Goal: Information Seeking & Learning: Learn about a topic

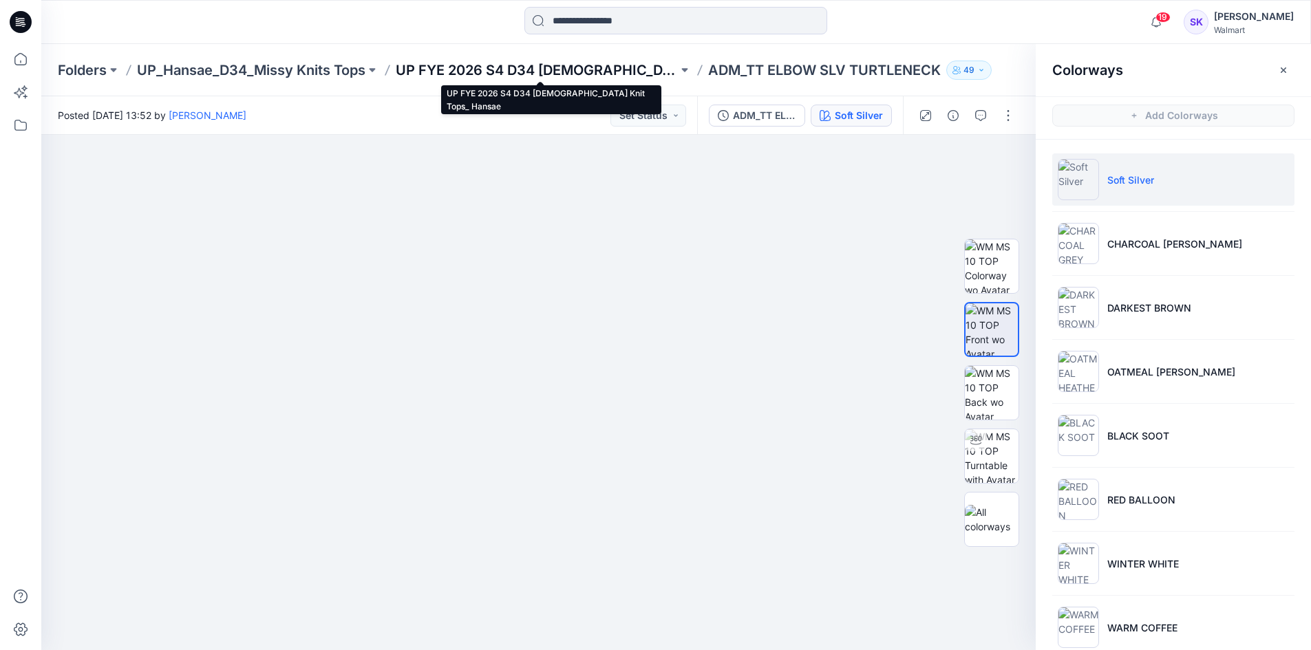
click at [654, 76] on p "UP FYE 2026 S4 D34 [DEMOGRAPHIC_DATA] Knit Tops_ Hansae" at bounding box center [537, 70] width 282 height 19
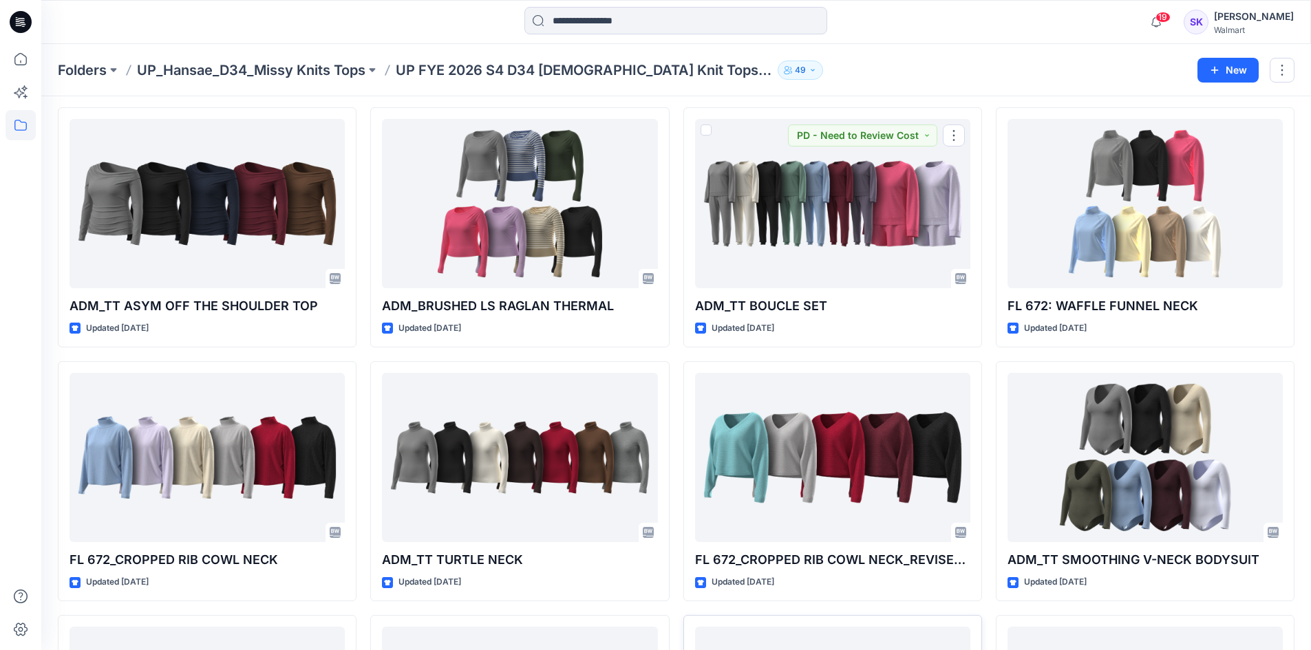
scroll to position [1007, 0]
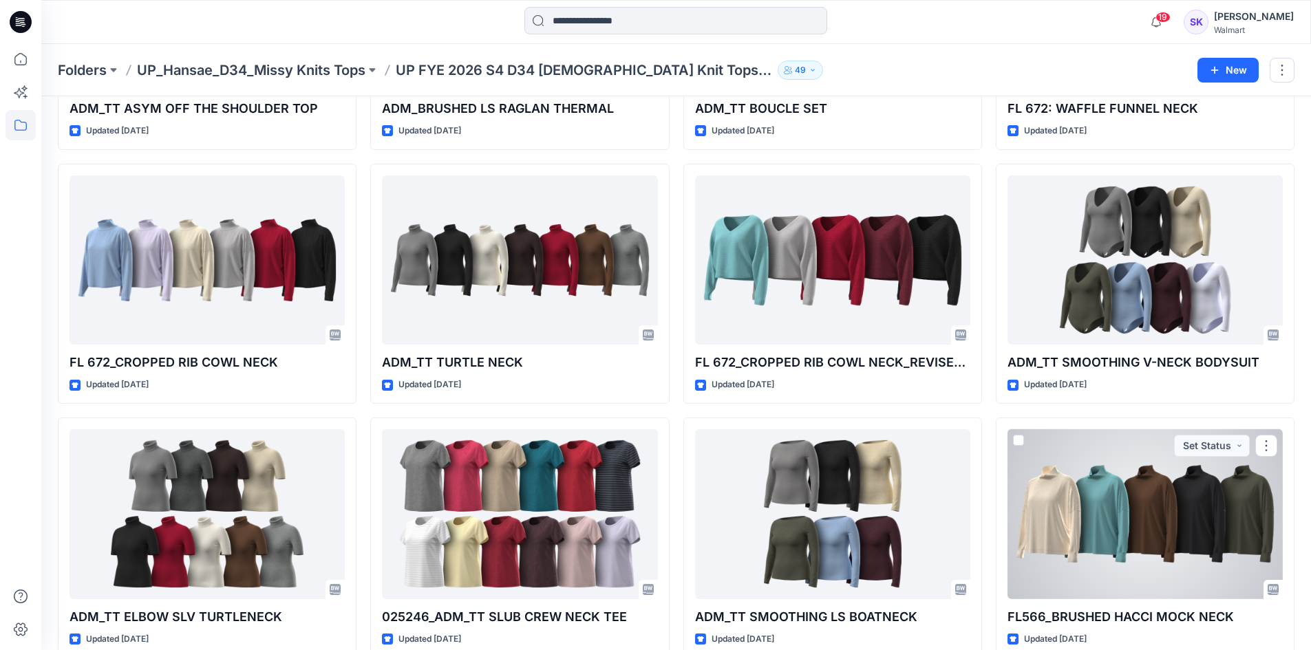
click at [871, 257] on div at bounding box center [832, 260] width 275 height 170
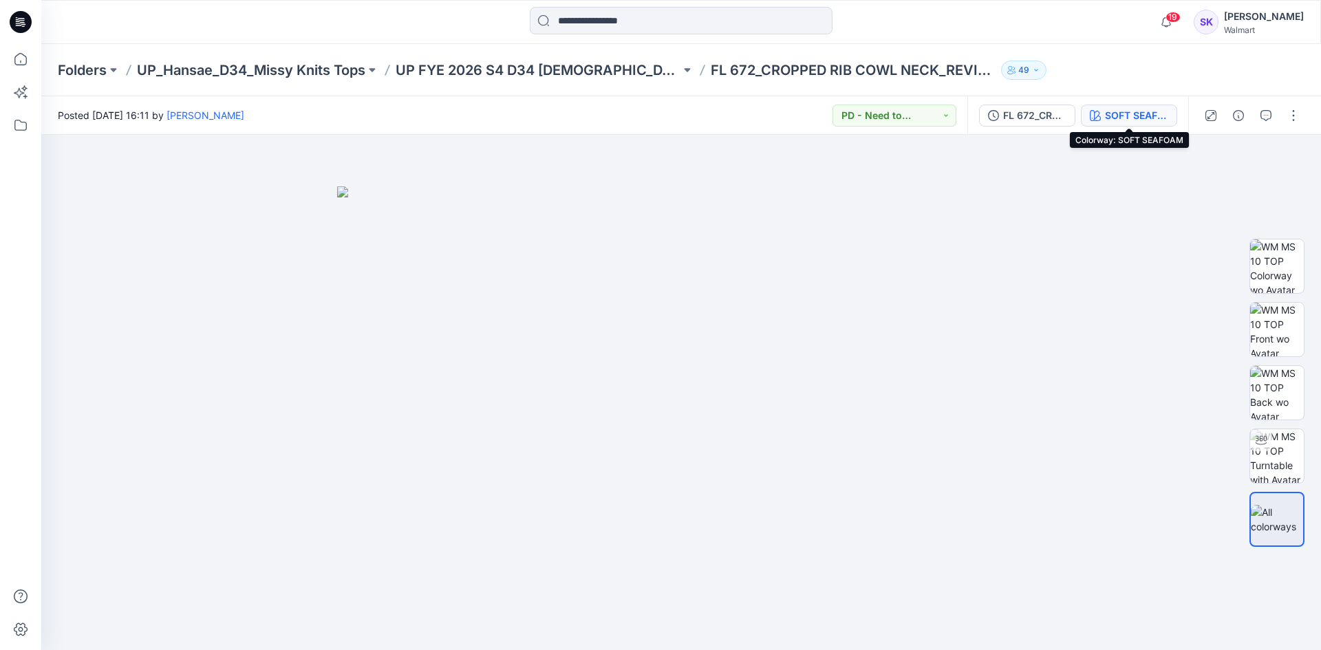
click at [1110, 120] on div "SOFT SEAFOAM" at bounding box center [1136, 115] width 63 height 15
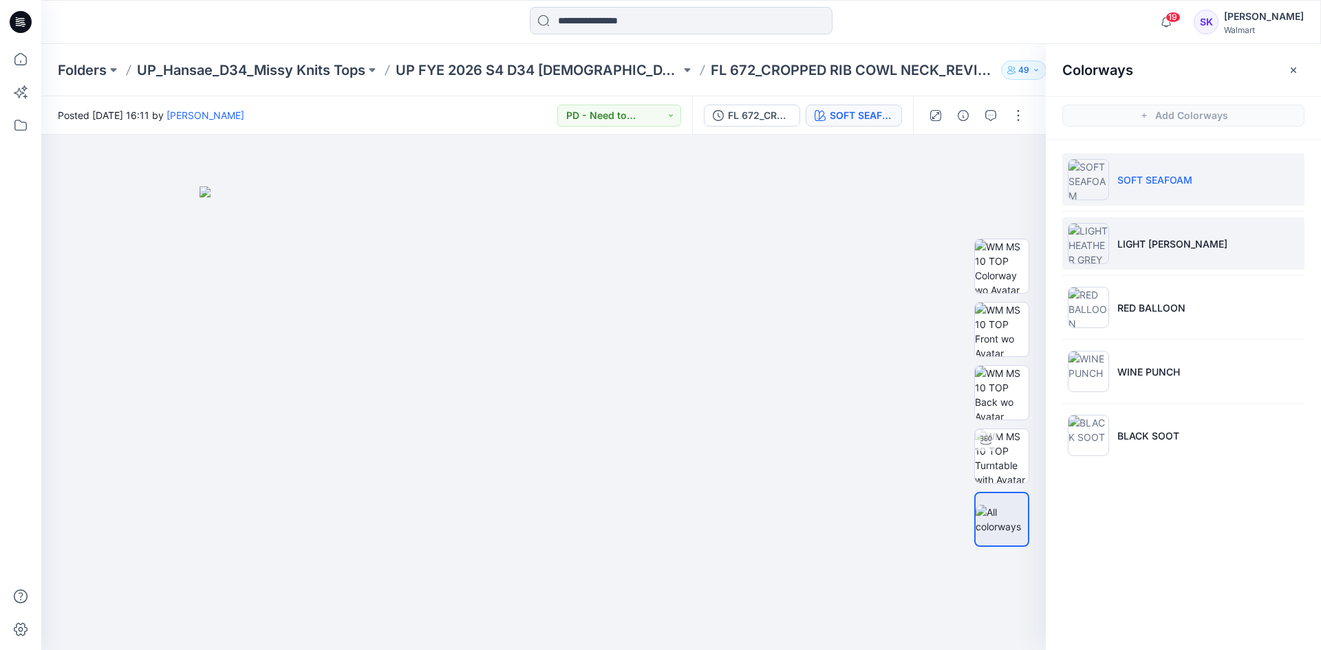
click at [1164, 234] on li "LIGHT [PERSON_NAME]" at bounding box center [1184, 243] width 242 height 52
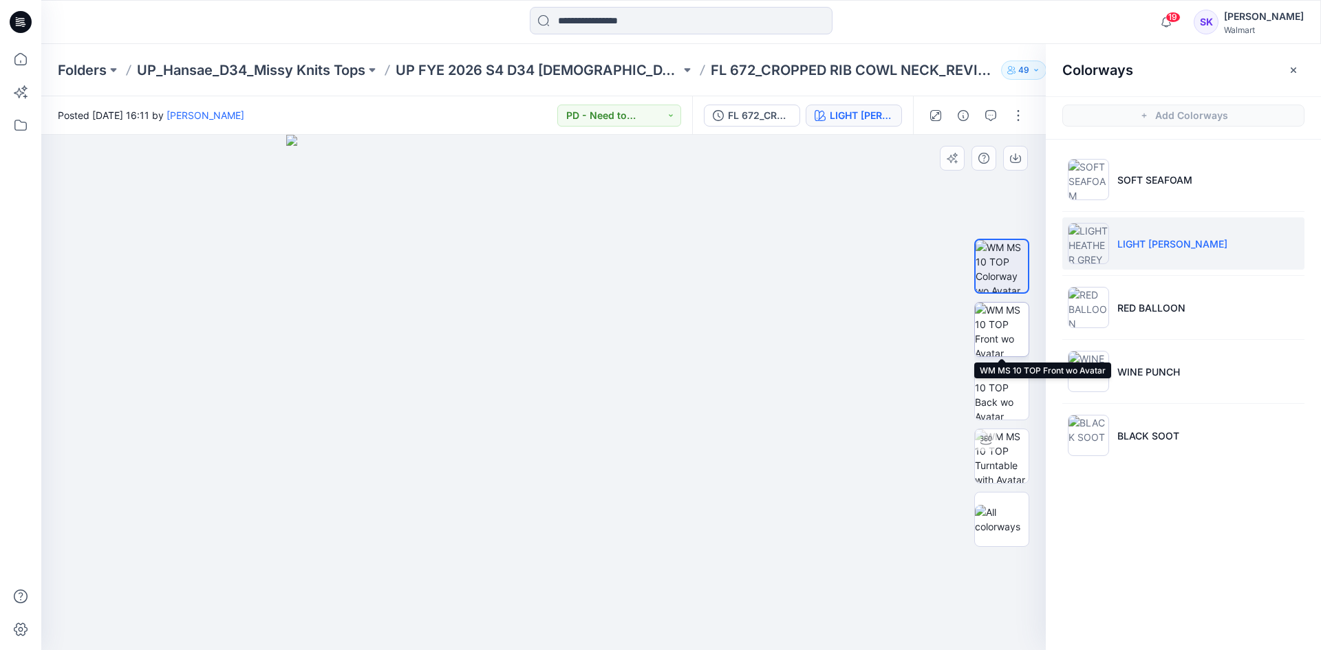
drag, startPoint x: 994, startPoint y: 318, endPoint x: 1002, endPoint y: 317, distance: 7.7
click at [994, 319] on img at bounding box center [1002, 330] width 54 height 54
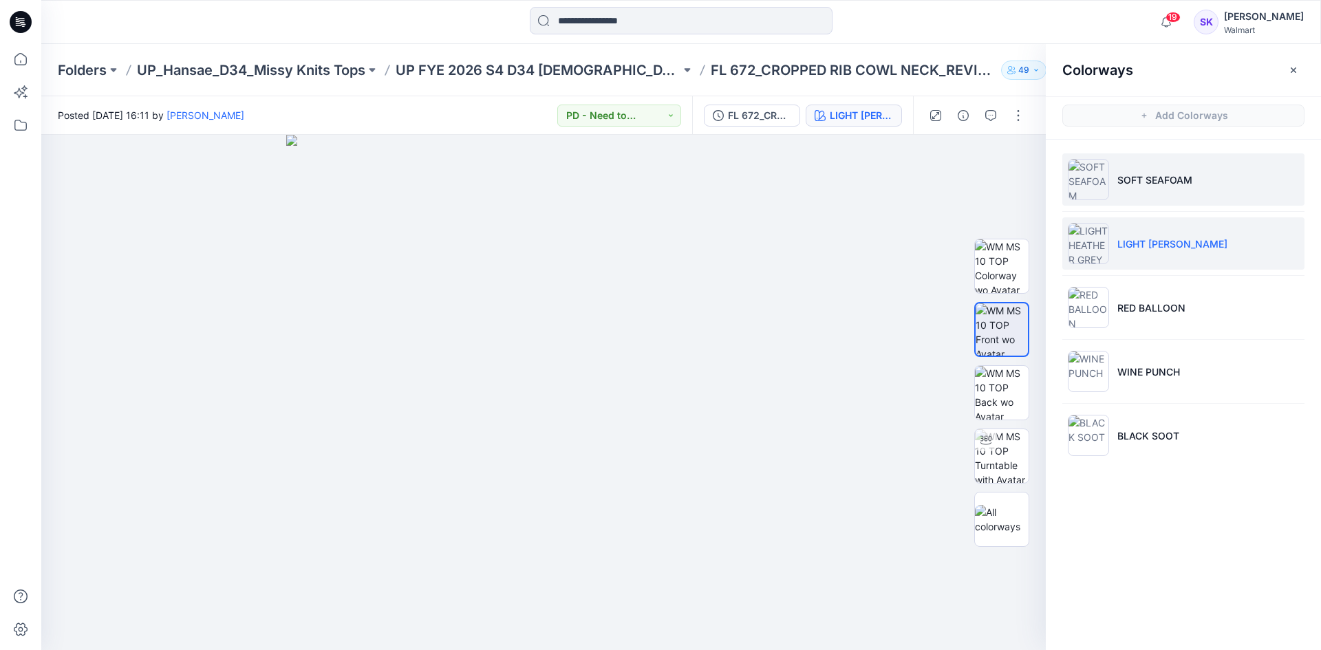
click at [1164, 174] on p "SOFT SEAFOAM" at bounding box center [1155, 180] width 75 height 14
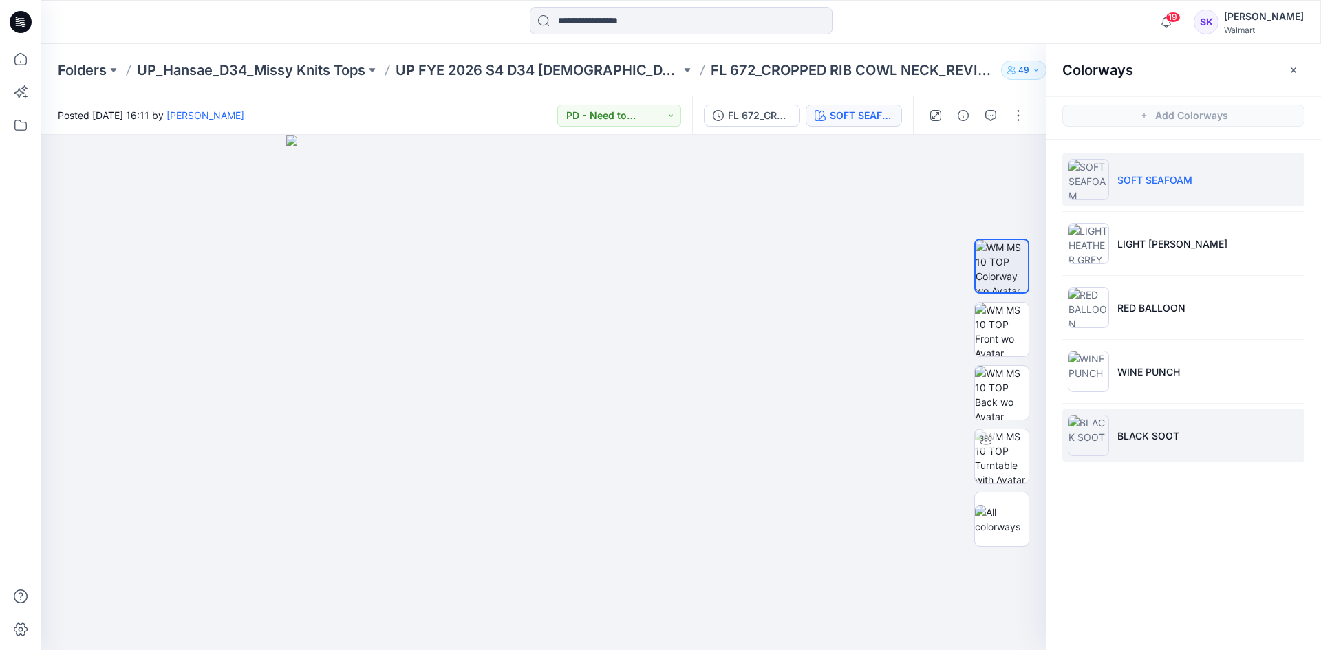
click at [1142, 440] on p "BLACK SOOT" at bounding box center [1149, 436] width 62 height 14
click at [1140, 191] on li "SOFT SEAFOAM" at bounding box center [1184, 179] width 242 height 52
click at [994, 327] on img at bounding box center [1002, 330] width 54 height 54
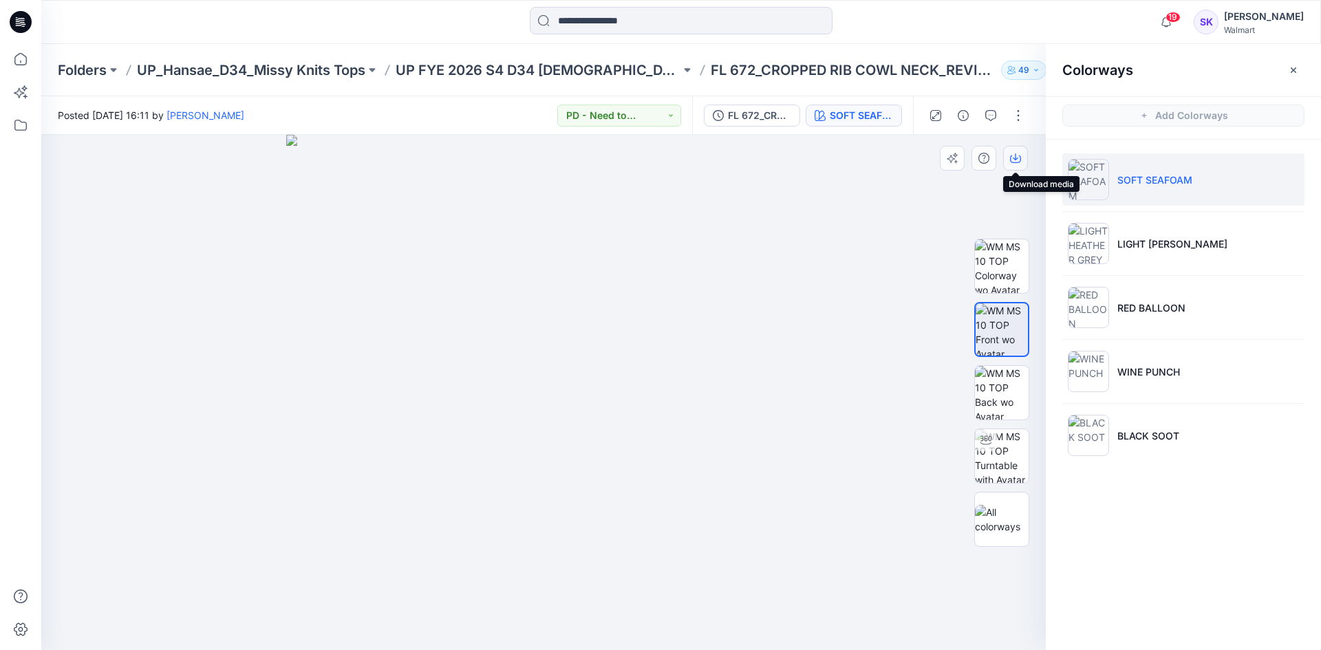
click at [1012, 160] on icon "button" at bounding box center [1015, 158] width 11 height 11
click at [887, 122] on div "SOFT SEAFOAM" at bounding box center [861, 115] width 63 height 15
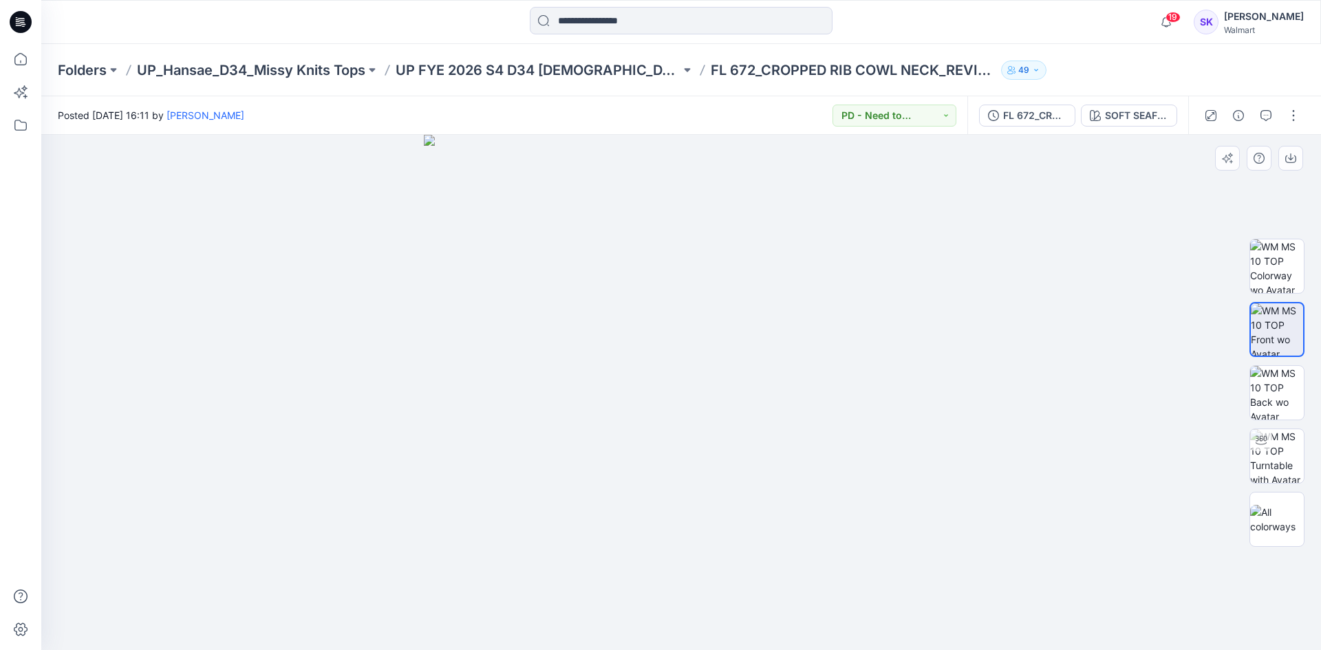
click at [1039, 520] on div at bounding box center [681, 392] width 1280 height 515
click at [1288, 510] on img at bounding box center [1277, 519] width 54 height 29
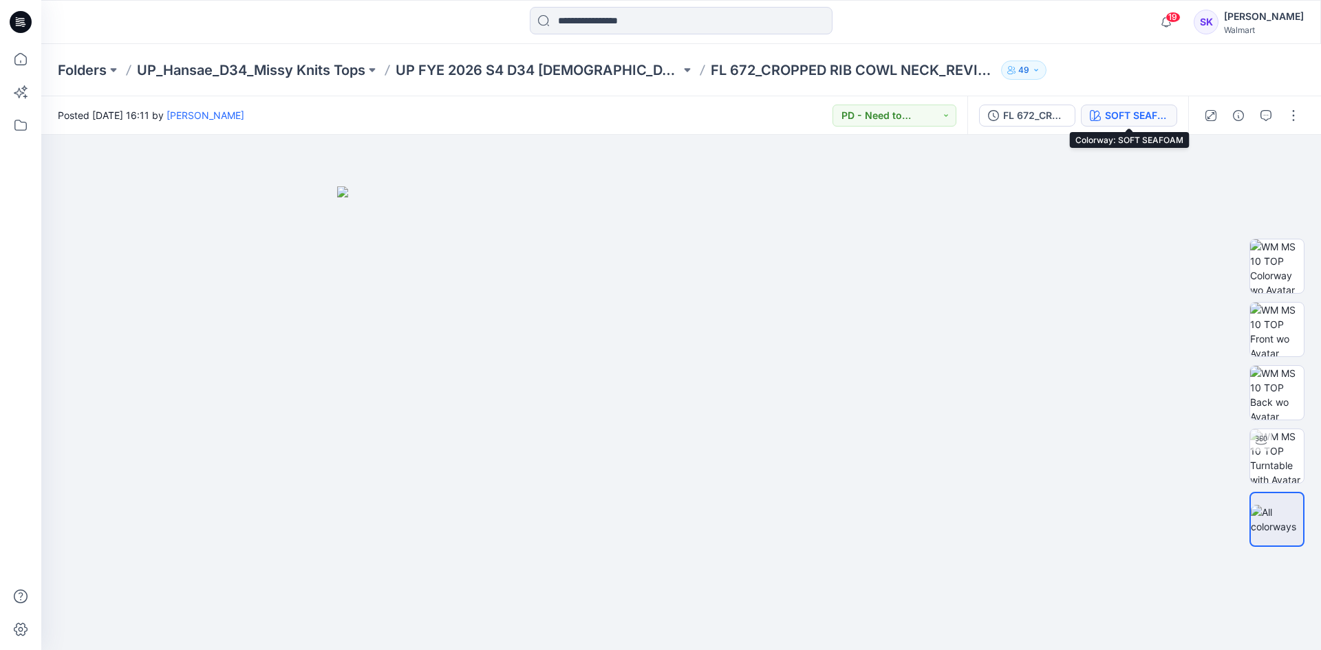
click at [1111, 118] on div "SOFT SEAFOAM" at bounding box center [1136, 115] width 63 height 15
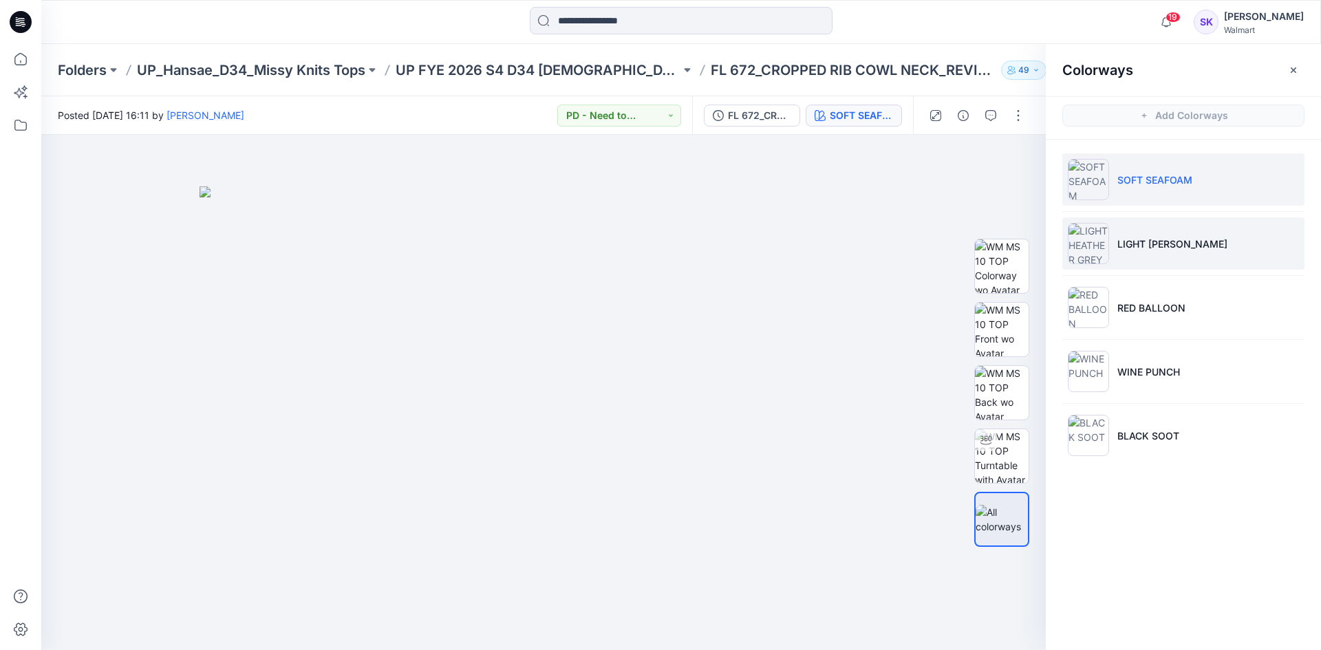
click at [1131, 262] on li "LIGHT [PERSON_NAME]" at bounding box center [1184, 243] width 242 height 52
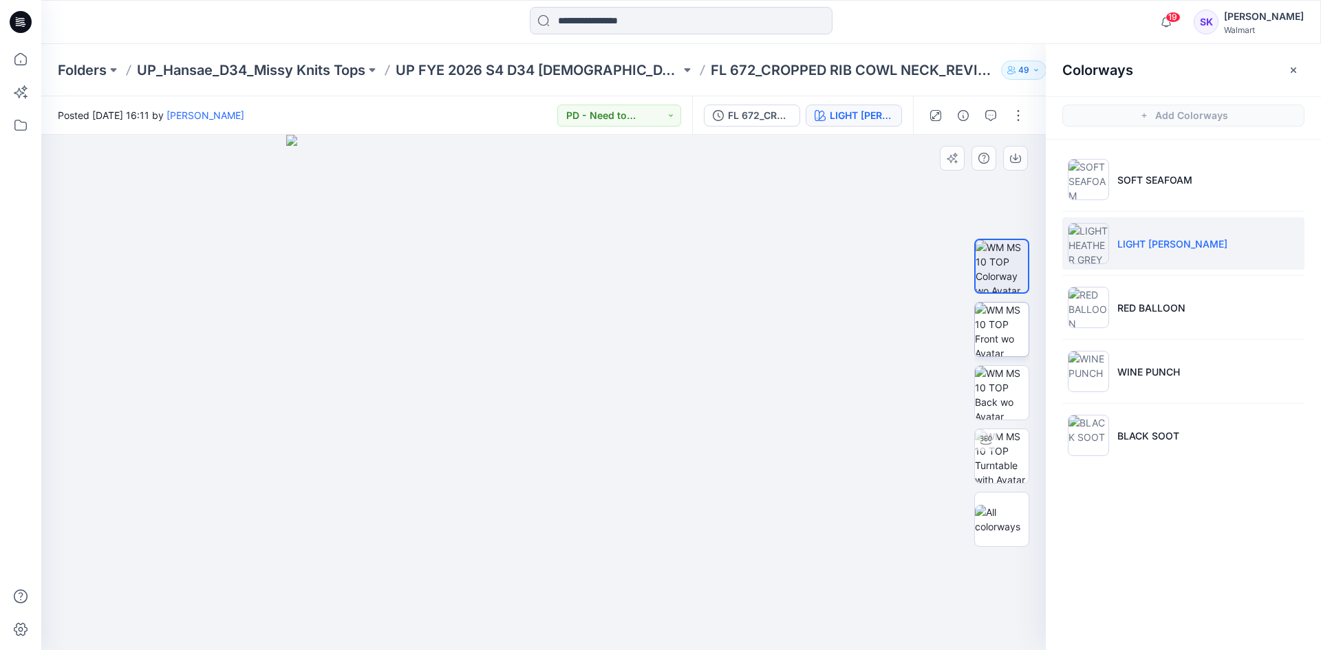
click at [1005, 326] on img at bounding box center [1002, 330] width 54 height 54
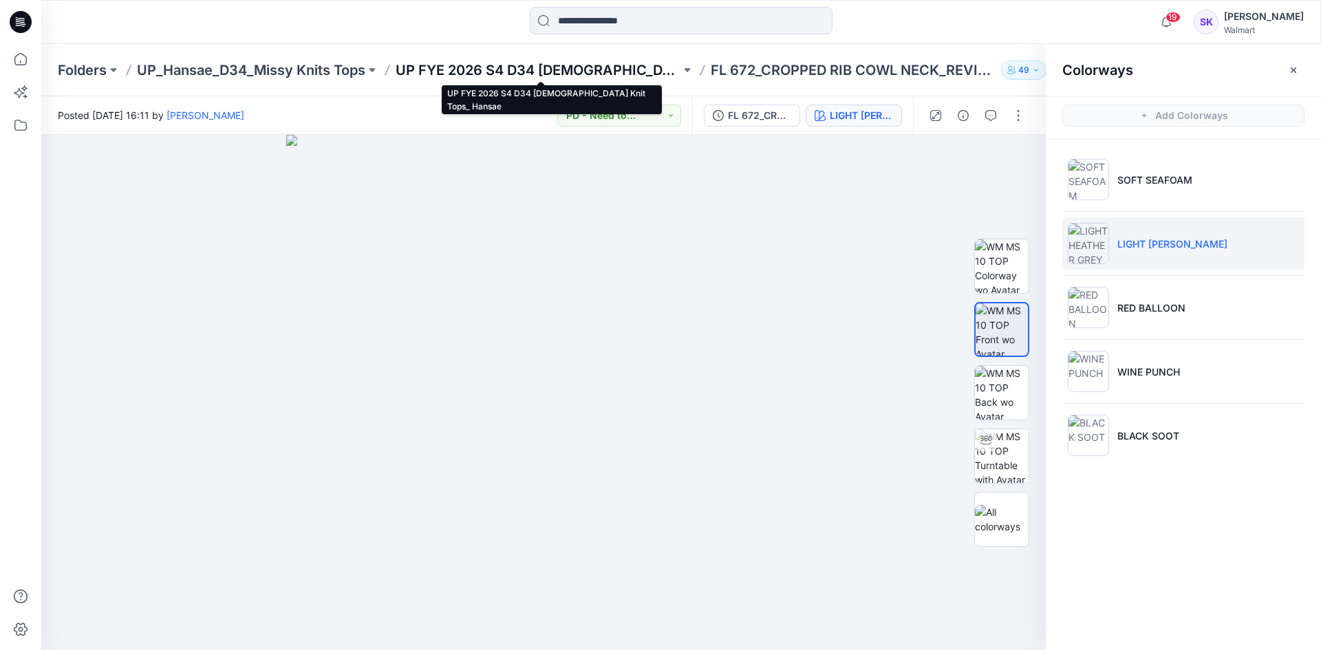
click at [629, 76] on p "UP FYE 2026 S4 D34 [DEMOGRAPHIC_DATA] Knit Tops_ Hansae" at bounding box center [538, 70] width 285 height 19
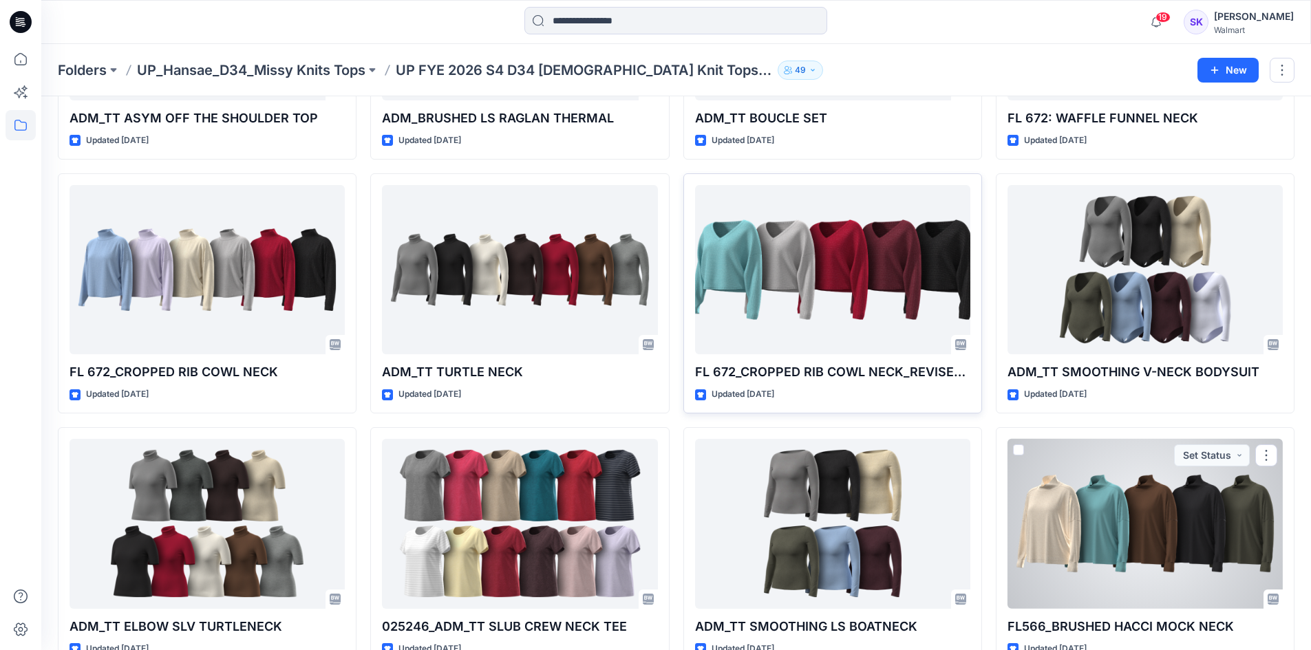
scroll to position [830, 0]
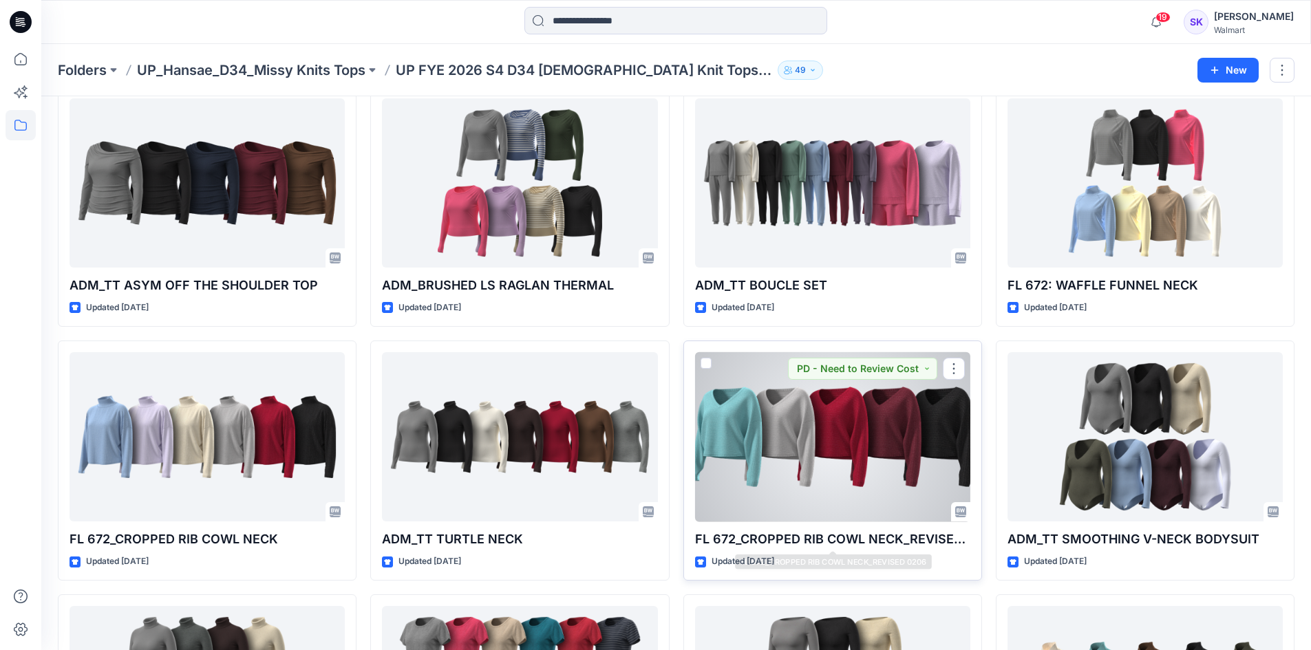
click at [875, 439] on div at bounding box center [832, 437] width 275 height 170
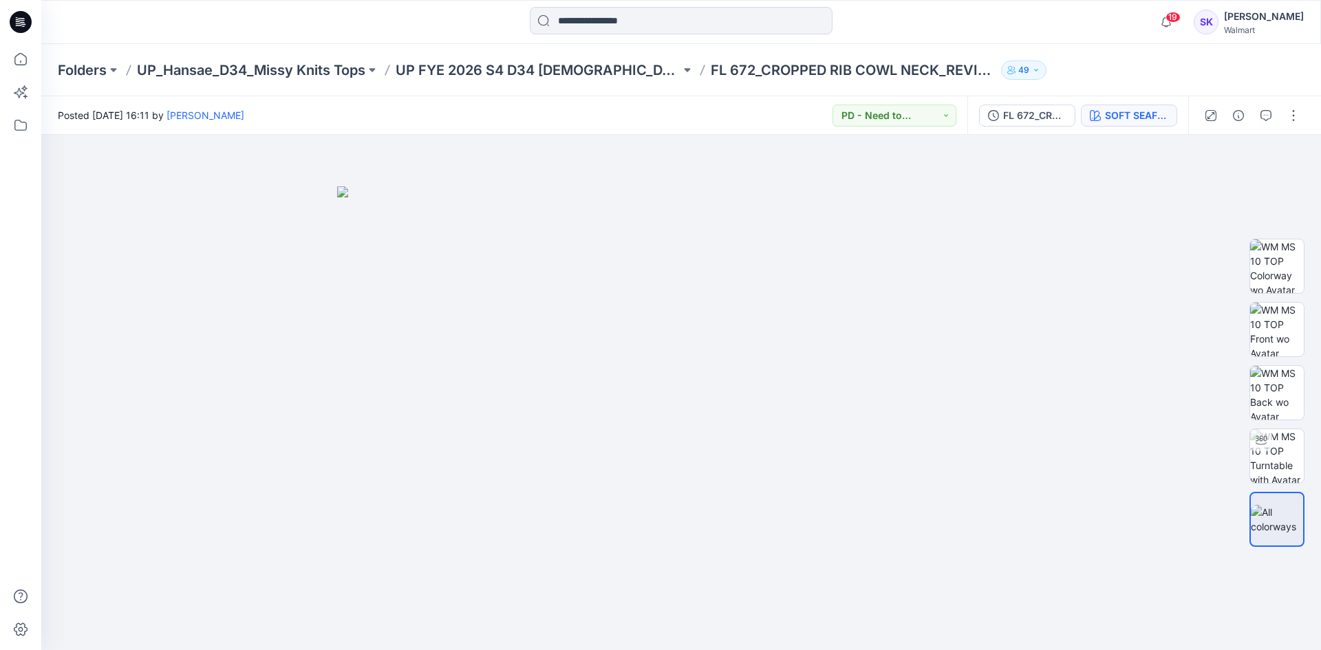
click at [1130, 123] on button "SOFT SEAFOAM" at bounding box center [1129, 116] width 96 height 22
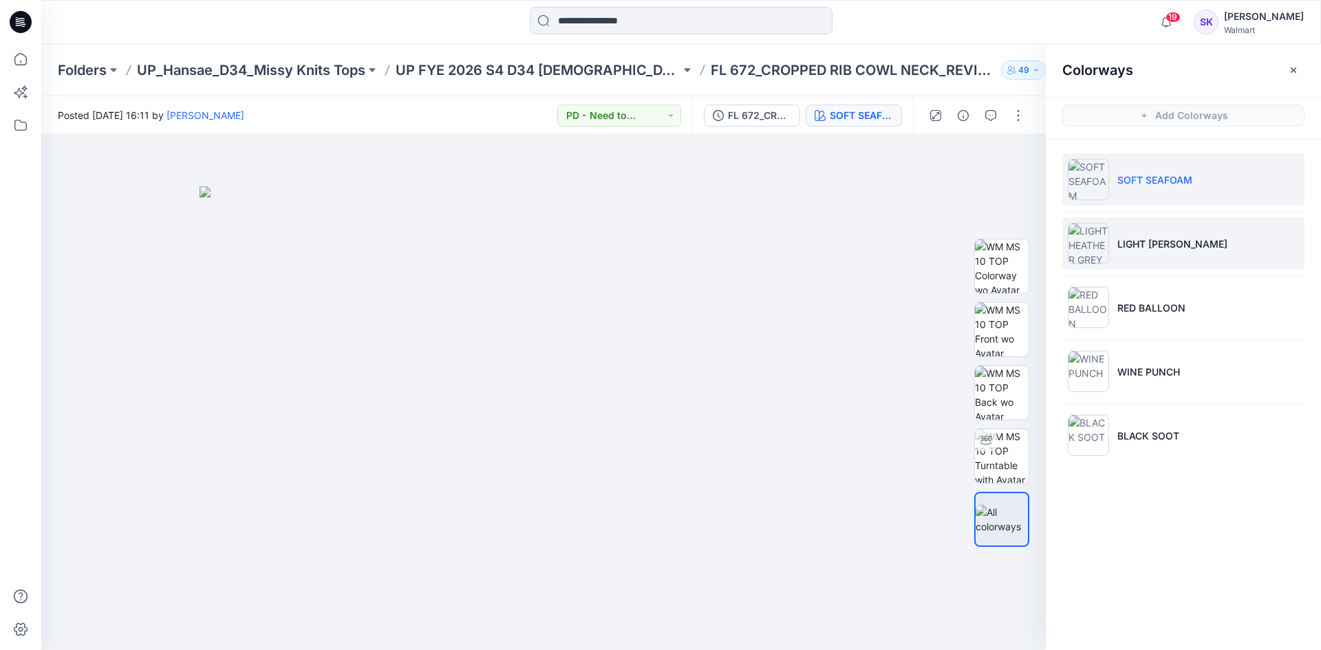
click at [1176, 246] on p "LIGHT [PERSON_NAME]" at bounding box center [1173, 244] width 110 height 14
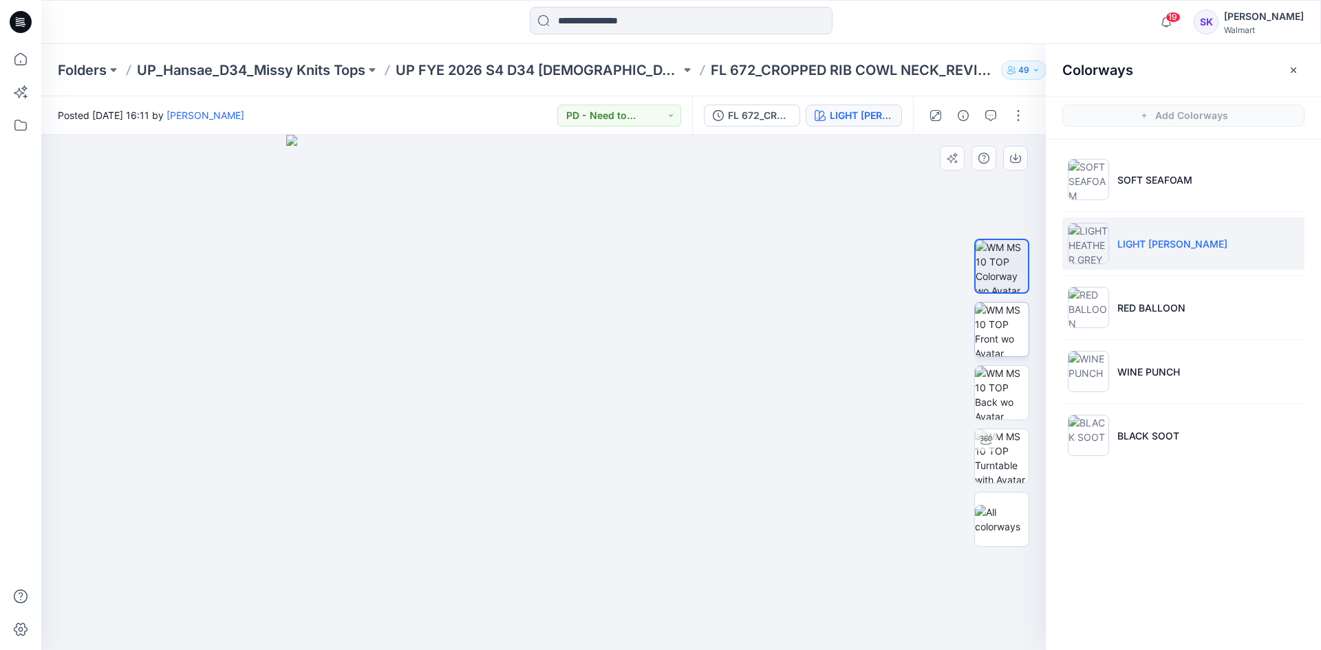
click at [998, 334] on img at bounding box center [1002, 330] width 54 height 54
click at [1014, 160] on icon "button" at bounding box center [1015, 158] width 11 height 11
